Goal: Book appointment/travel/reservation

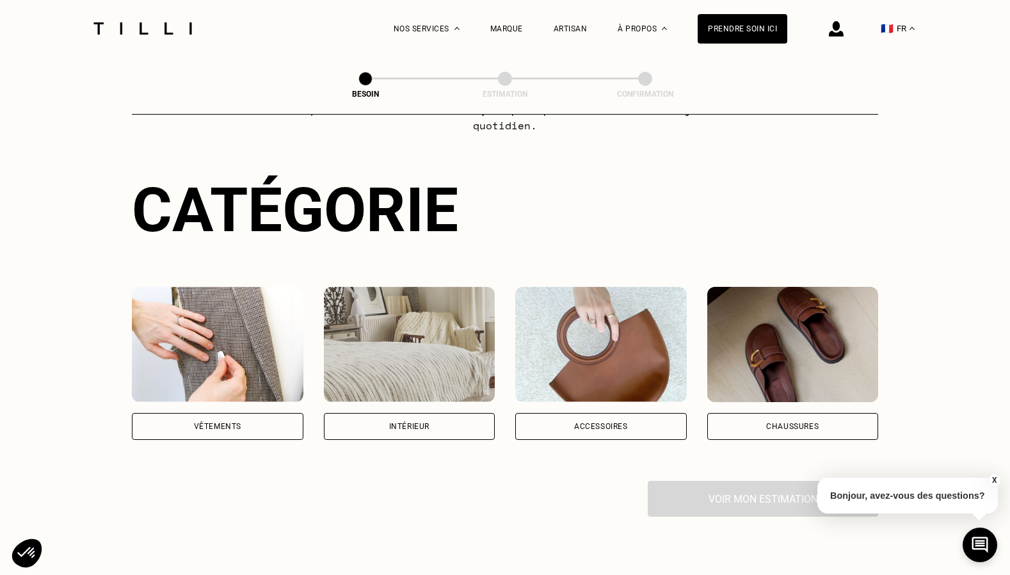
scroll to position [162, 0]
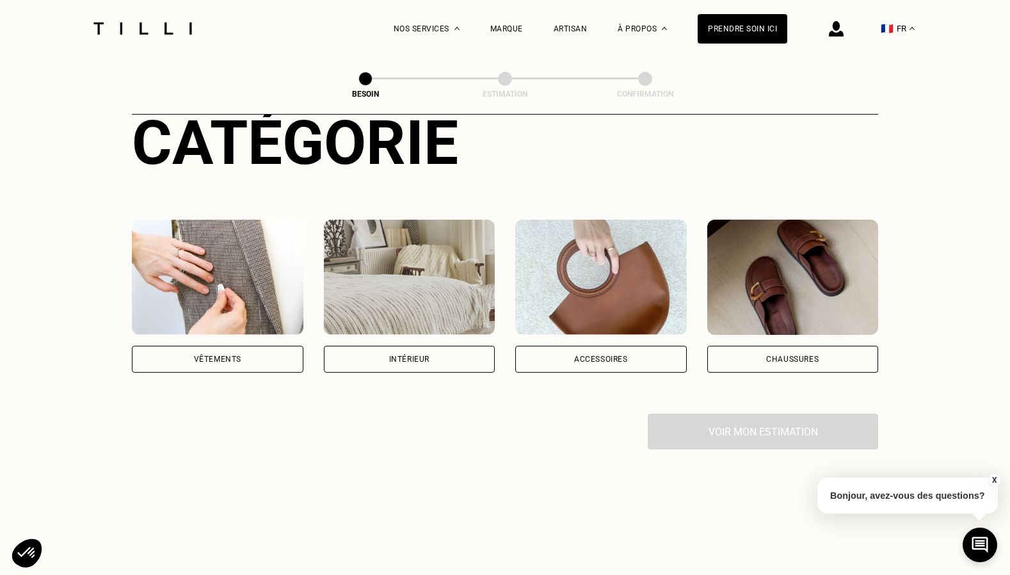
click at [226, 355] on div "Vêtements" at bounding box center [217, 359] width 47 height 8
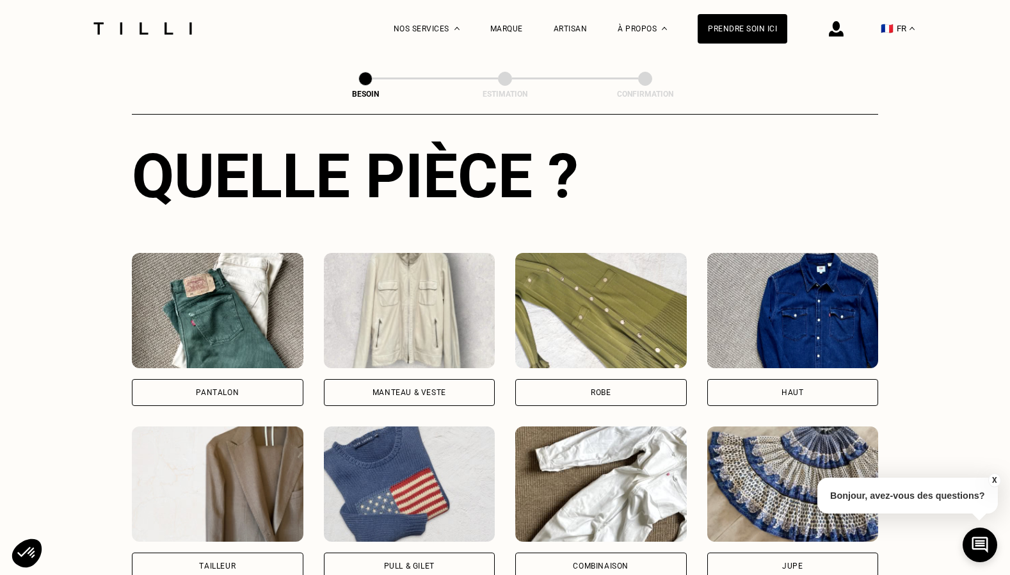
scroll to position [515, 0]
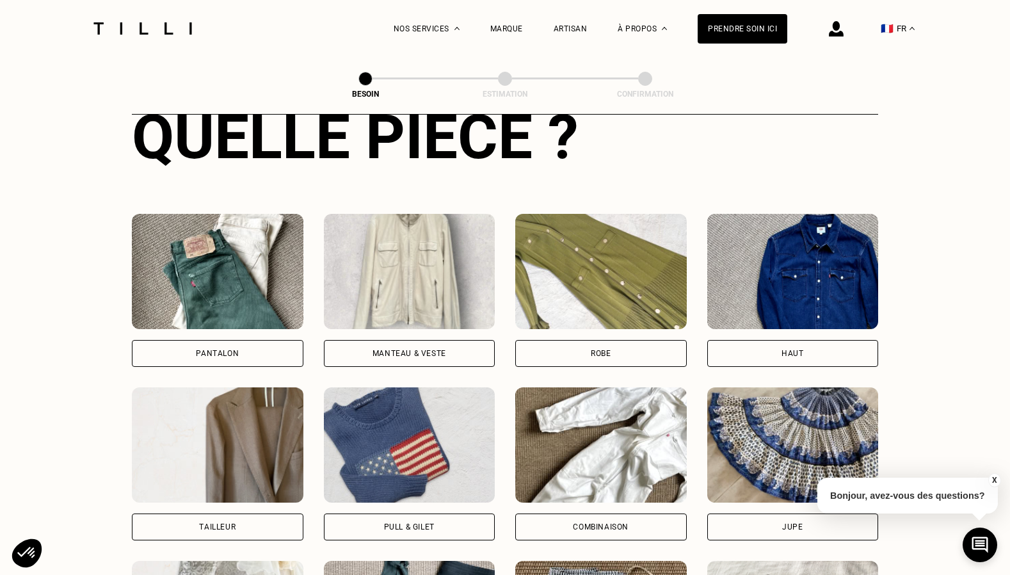
click at [226, 349] on div "Pantalon" at bounding box center [217, 353] width 43 height 8
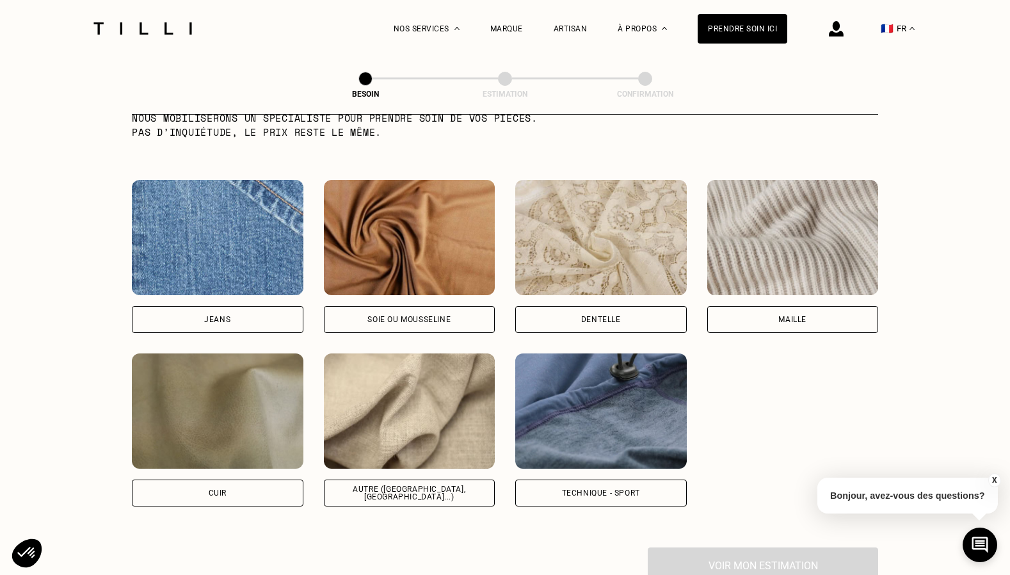
scroll to position [1327, 0]
click at [419, 485] on div "Autre ([GEOGRAPHIC_DATA], [GEOGRAPHIC_DATA]...)" at bounding box center [410, 492] width 150 height 15
select select "FR"
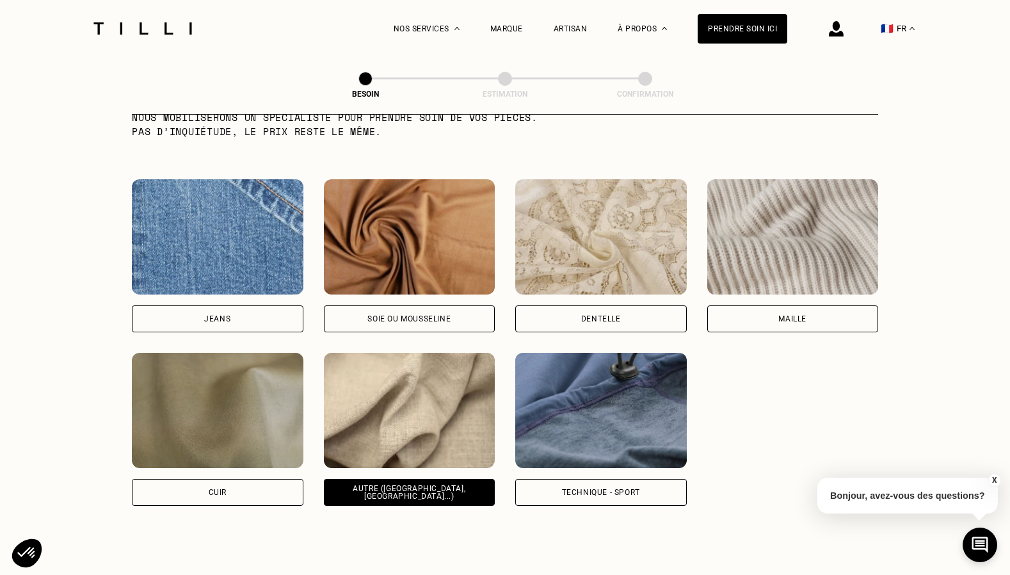
click at [419, 485] on div "Autre ([GEOGRAPHIC_DATA], [GEOGRAPHIC_DATA]...)" at bounding box center [410, 492] width 150 height 15
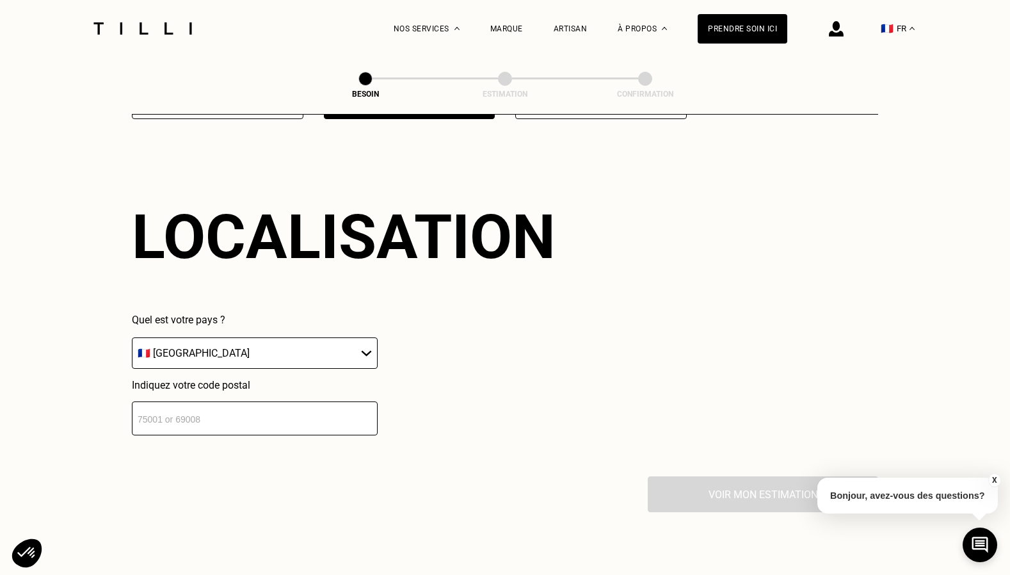
scroll to position [1715, 0]
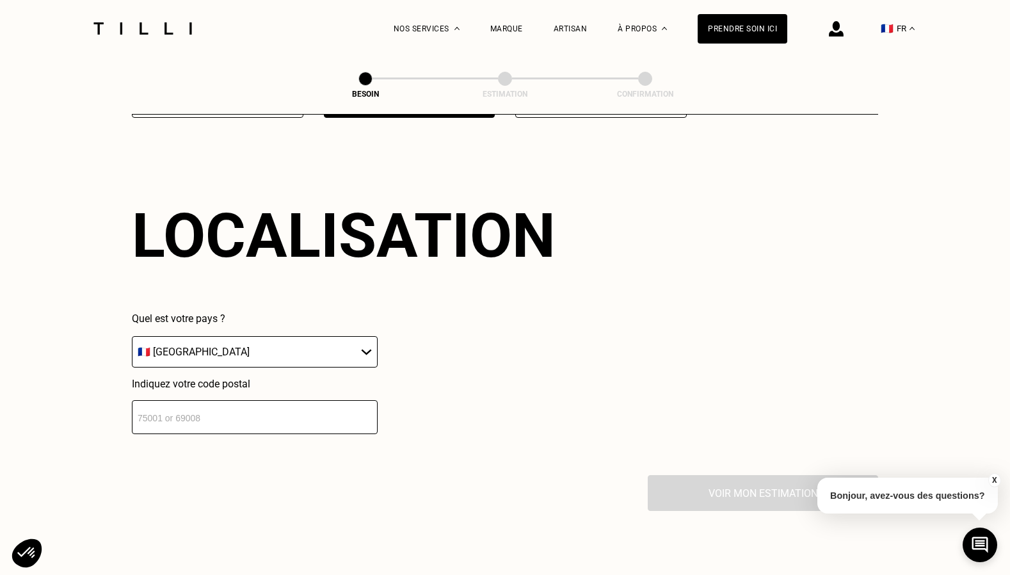
click at [214, 402] on input "number" at bounding box center [255, 417] width 246 height 34
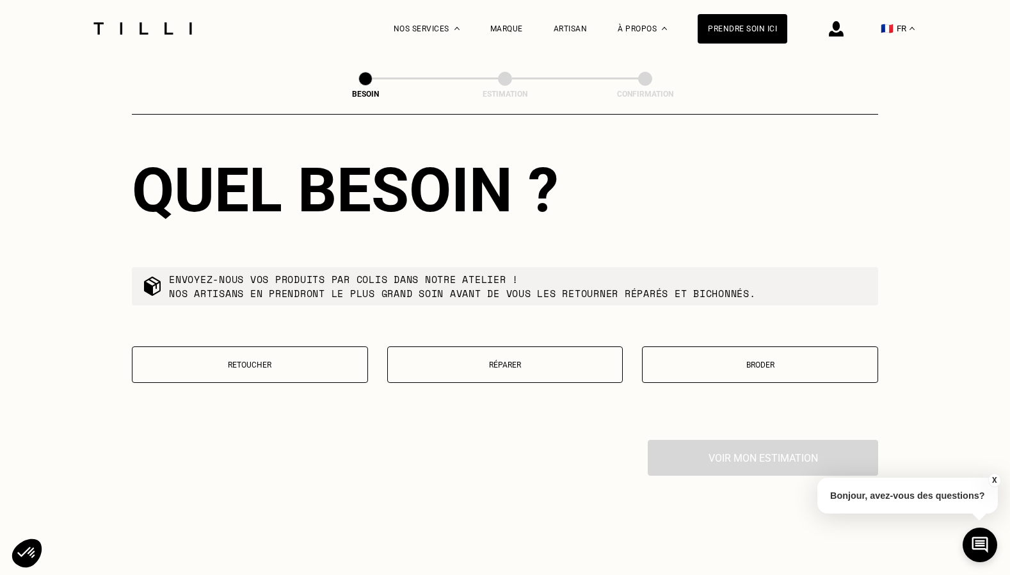
scroll to position [2079, 0]
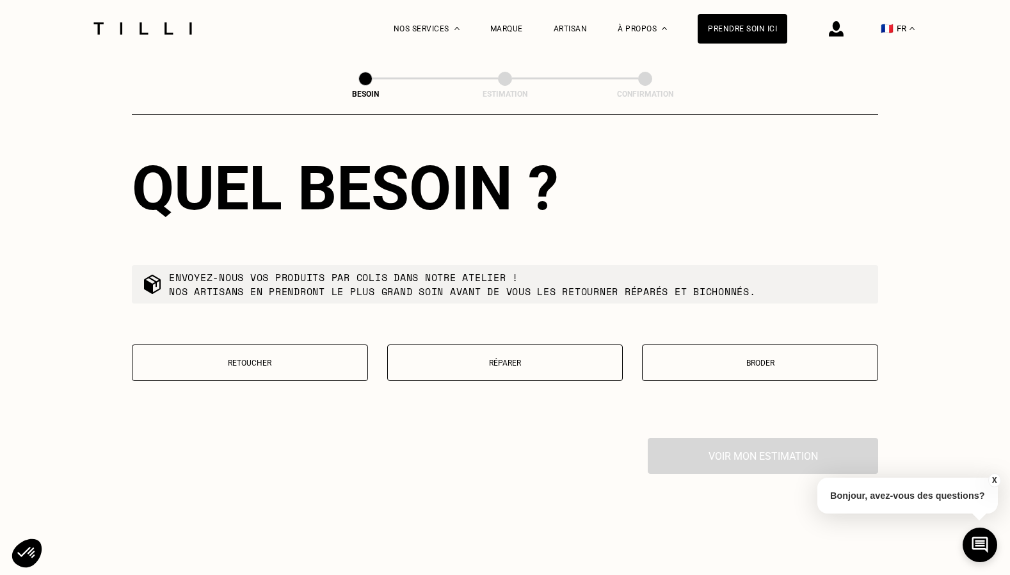
type input "26750"
click at [279, 355] on button "Retoucher" at bounding box center [250, 362] width 236 height 36
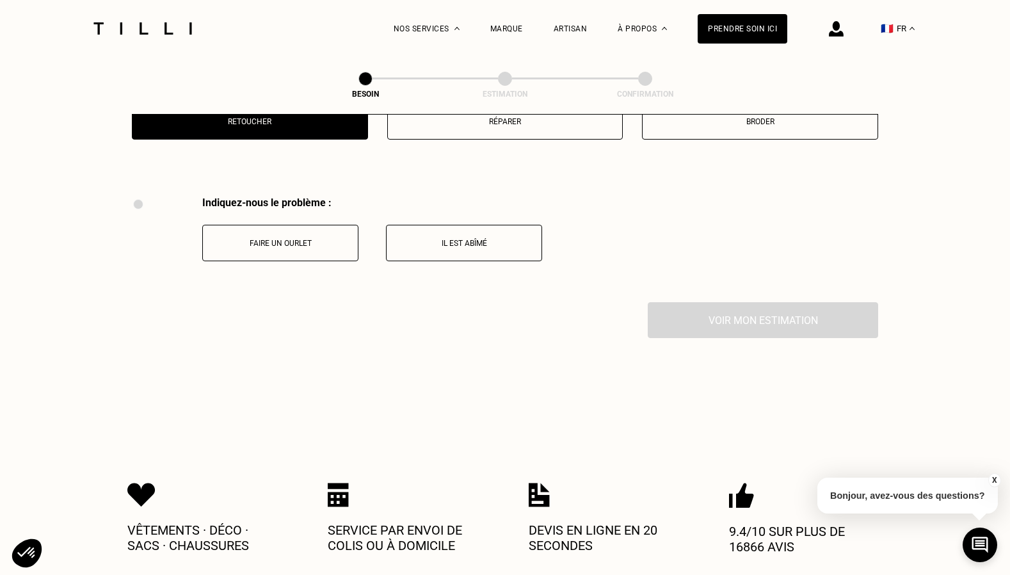
scroll to position [2358, 0]
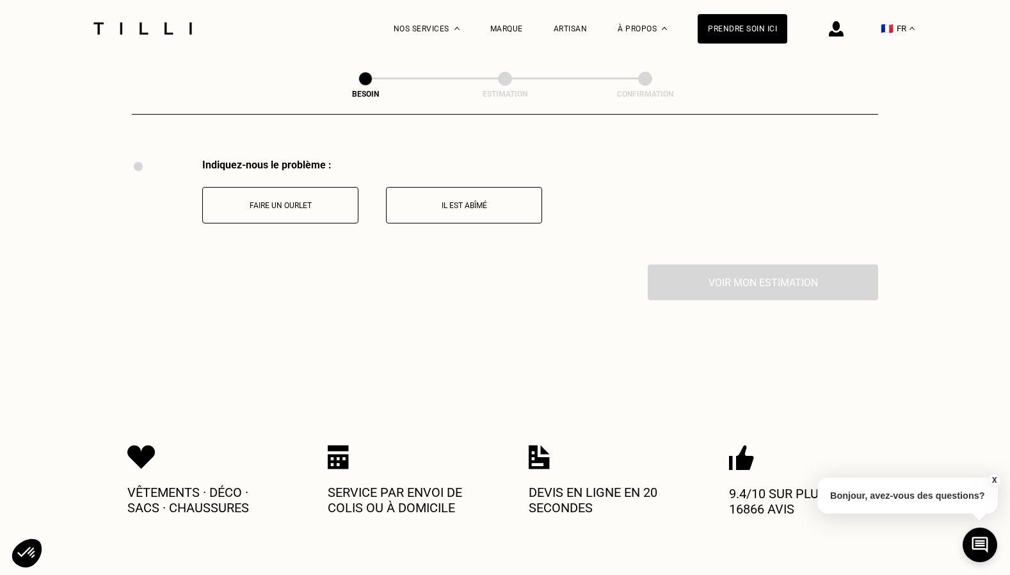
click at [280, 201] on p "Faire un ourlet" at bounding box center [280, 205] width 142 height 9
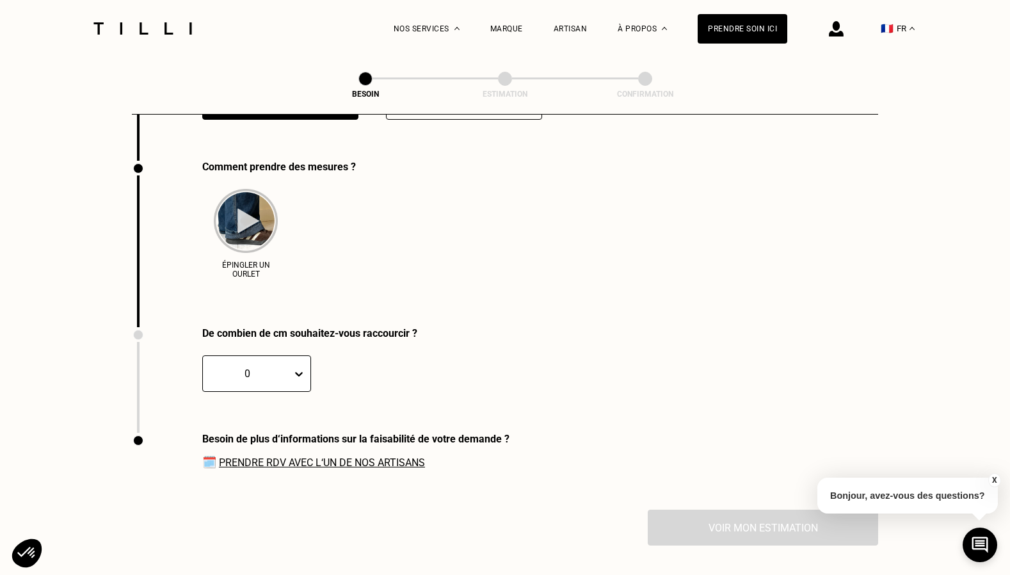
scroll to position [2464, 0]
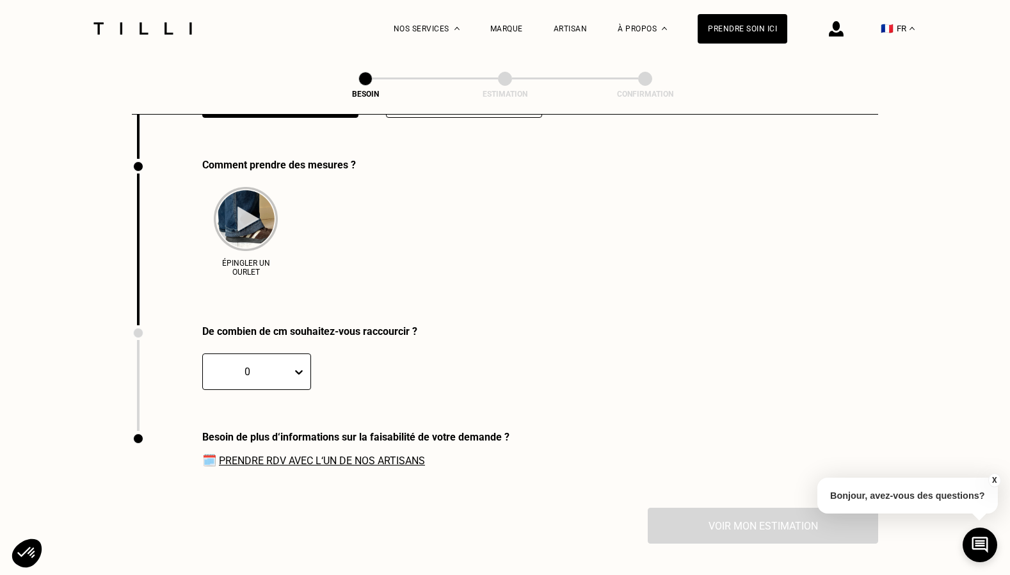
click at [273, 364] on div at bounding box center [247, 371] width 76 height 15
click at [223, 421] on div "2" at bounding box center [227, 433] width 51 height 24
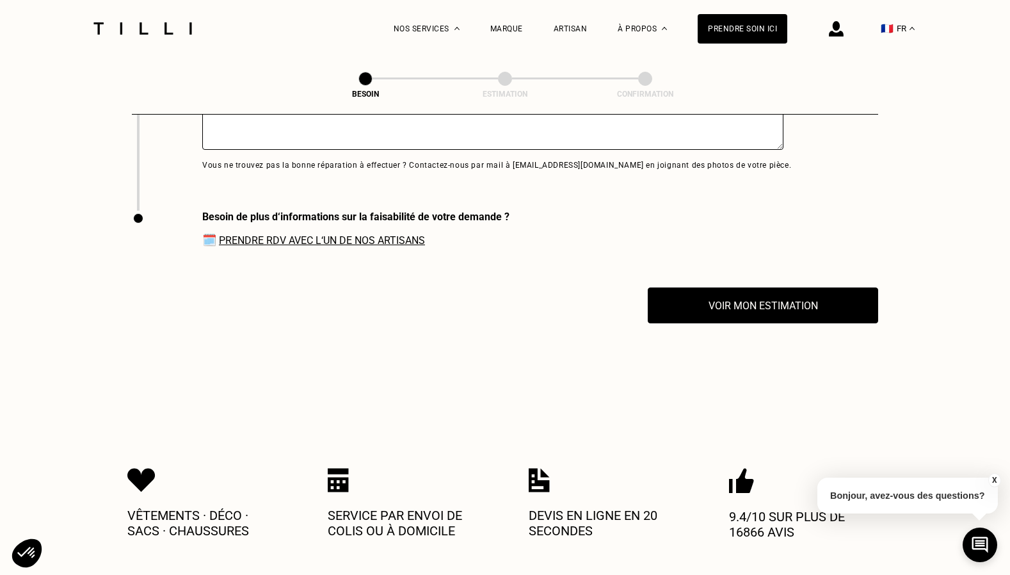
scroll to position [2864, 0]
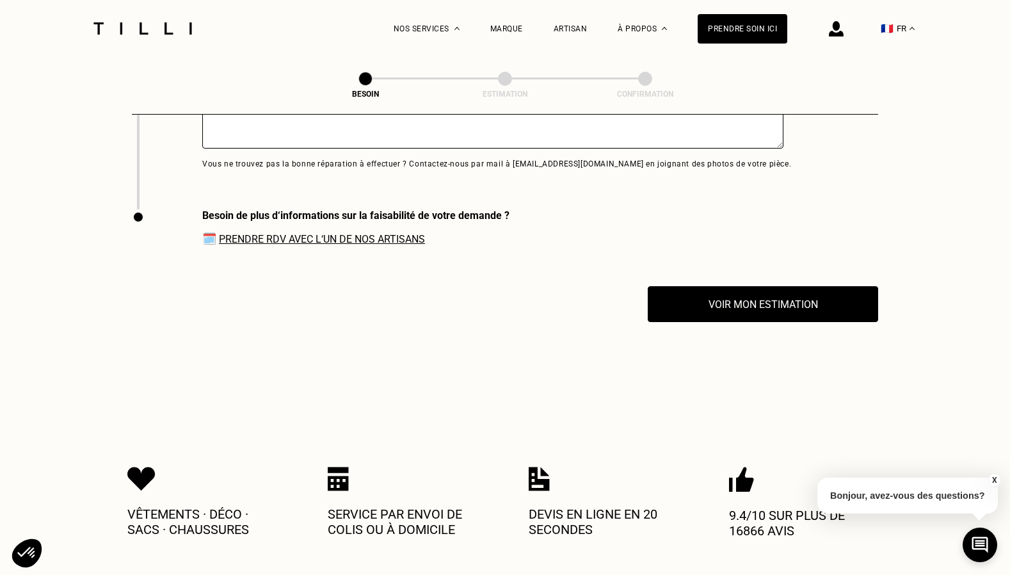
click at [328, 233] on link "Prendre RDV avec l‘un de nos artisans" at bounding box center [322, 239] width 206 height 12
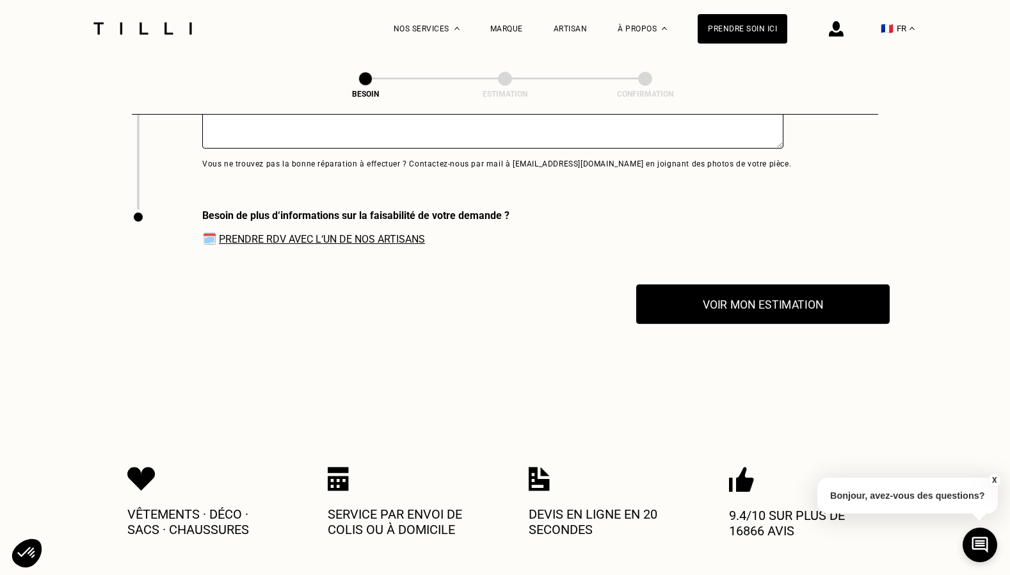
click at [784, 287] on button "Voir mon estimation" at bounding box center [762, 304] width 253 height 40
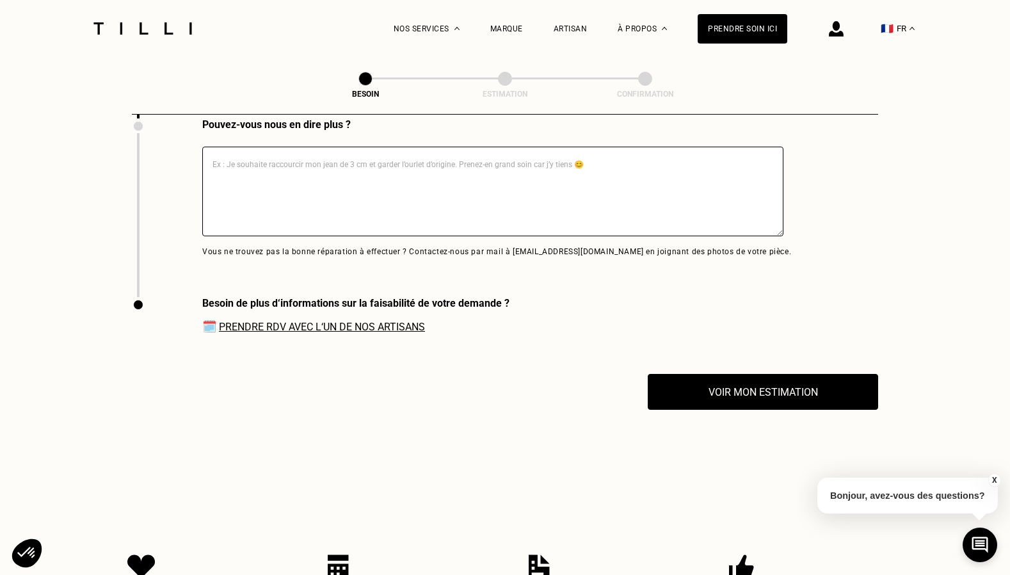
scroll to position [2671, 0]
